Goal: Information Seeking & Learning: Learn about a topic

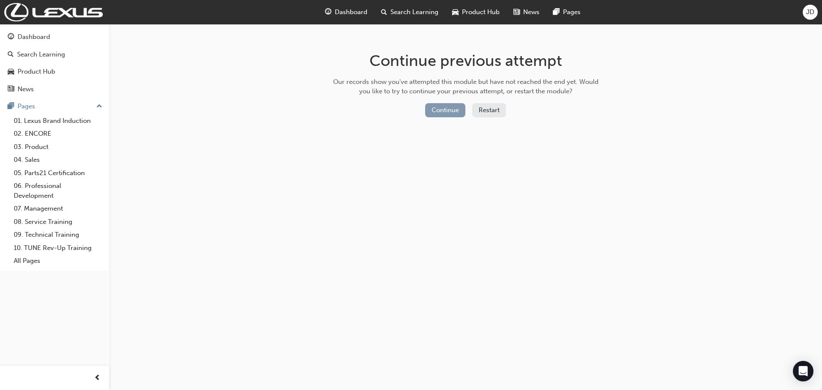
click at [441, 111] on button "Continue" at bounding box center [445, 110] width 40 height 14
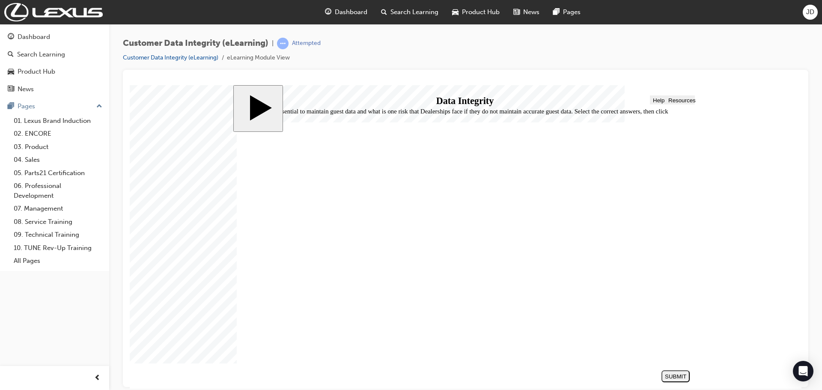
checkbox input "true"
click at [679, 377] on div "SUBMIT" at bounding box center [675, 376] width 21 height 6
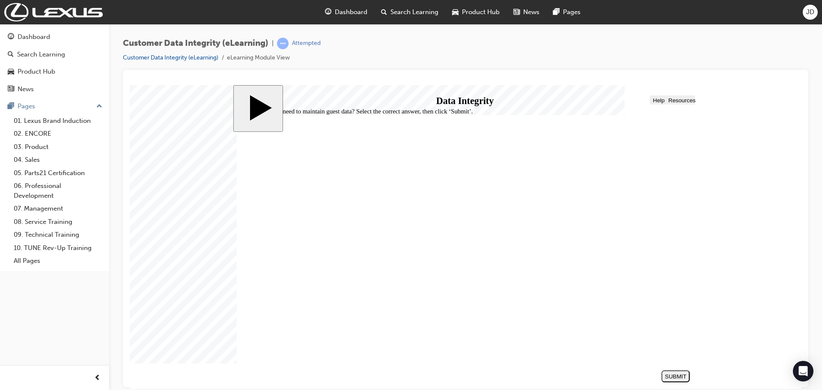
radio input "true"
click at [669, 376] on div "SUBMIT" at bounding box center [675, 376] width 21 height 6
